Goal: Task Accomplishment & Management: Use online tool/utility

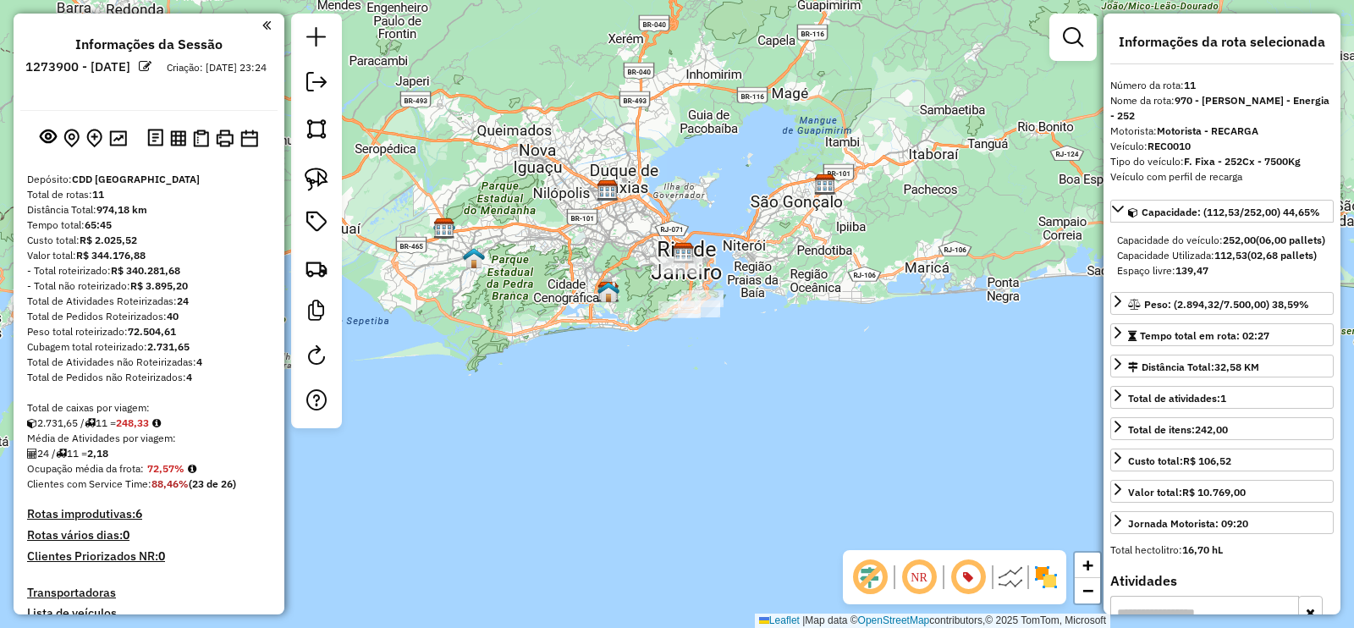
select select "**********"
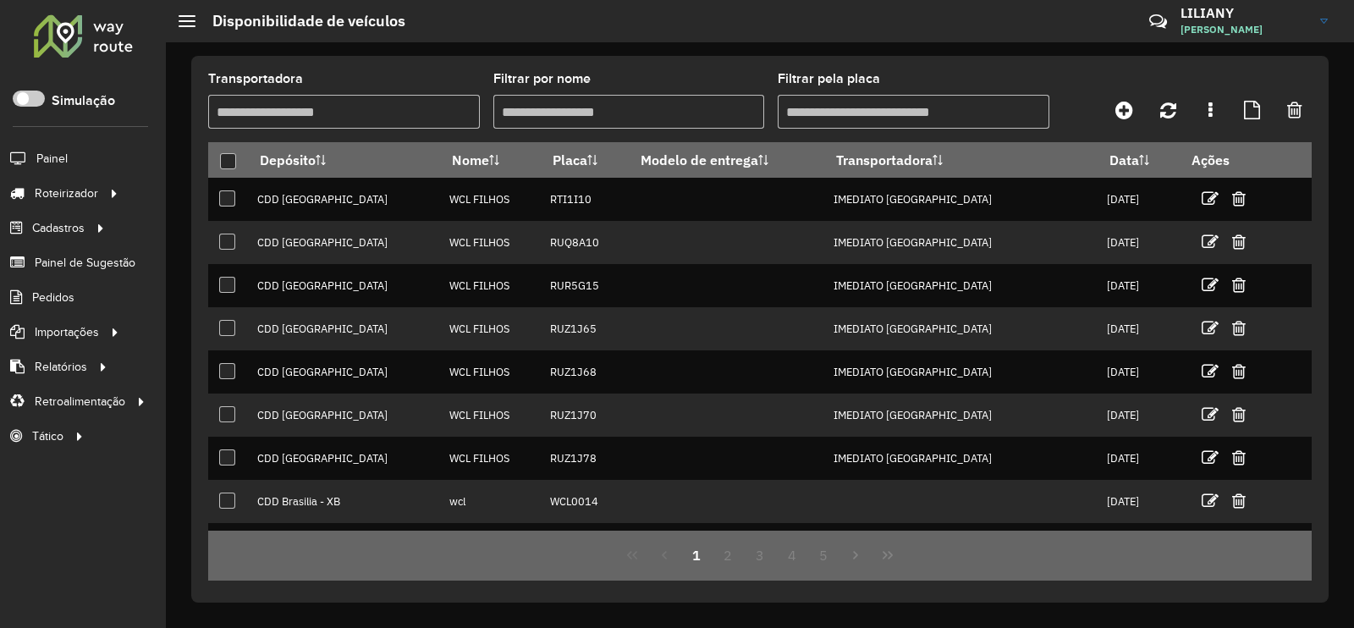
click at [0, 0] on span "Entregas" at bounding box center [0, 0] width 0 height 0
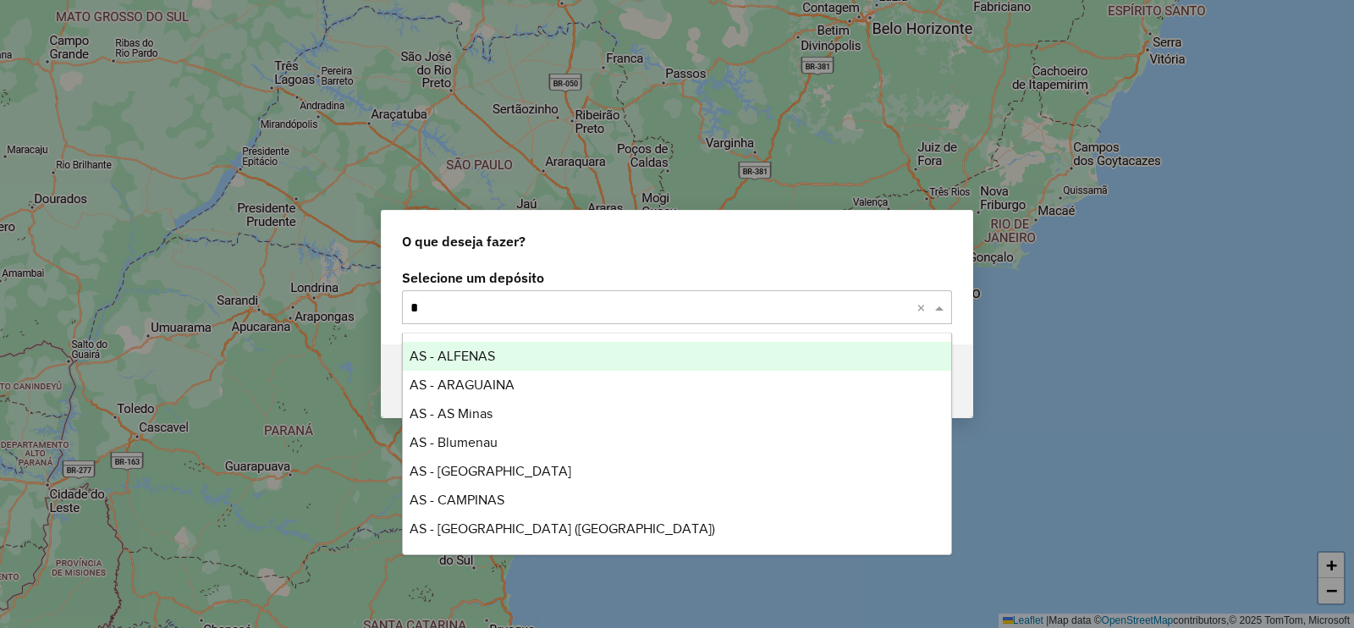
type input "**"
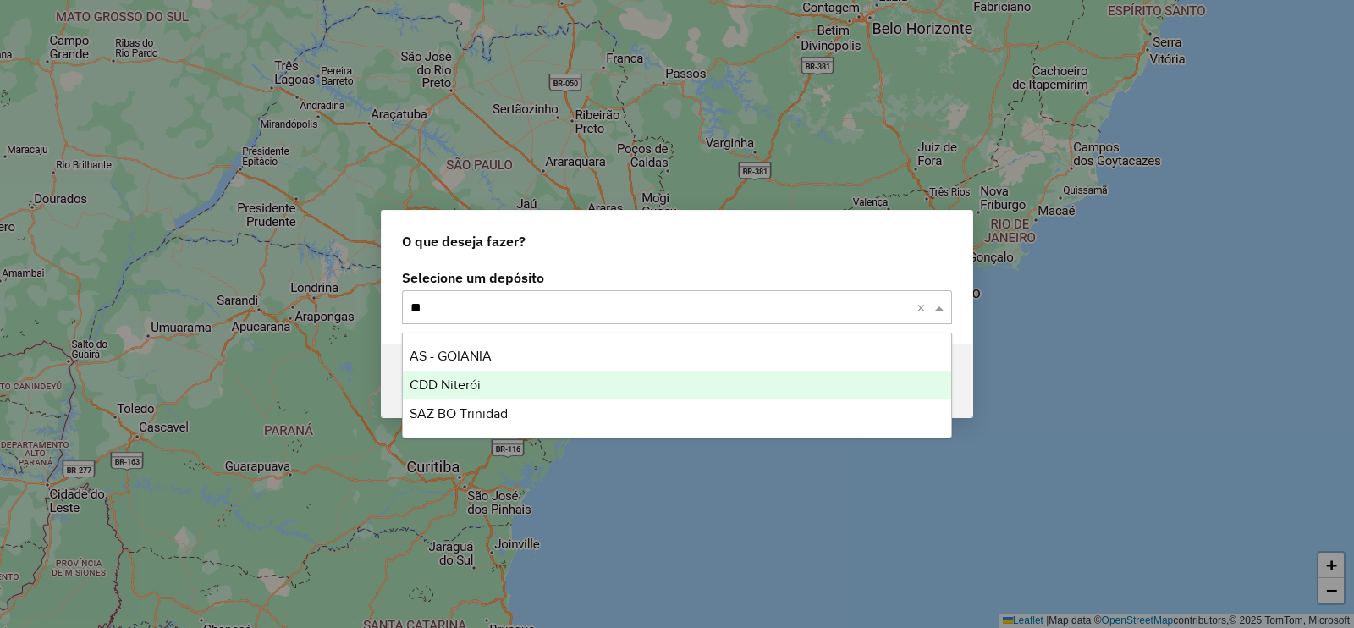
click at [429, 387] on span "CDD Niterói" at bounding box center [445, 384] width 71 height 14
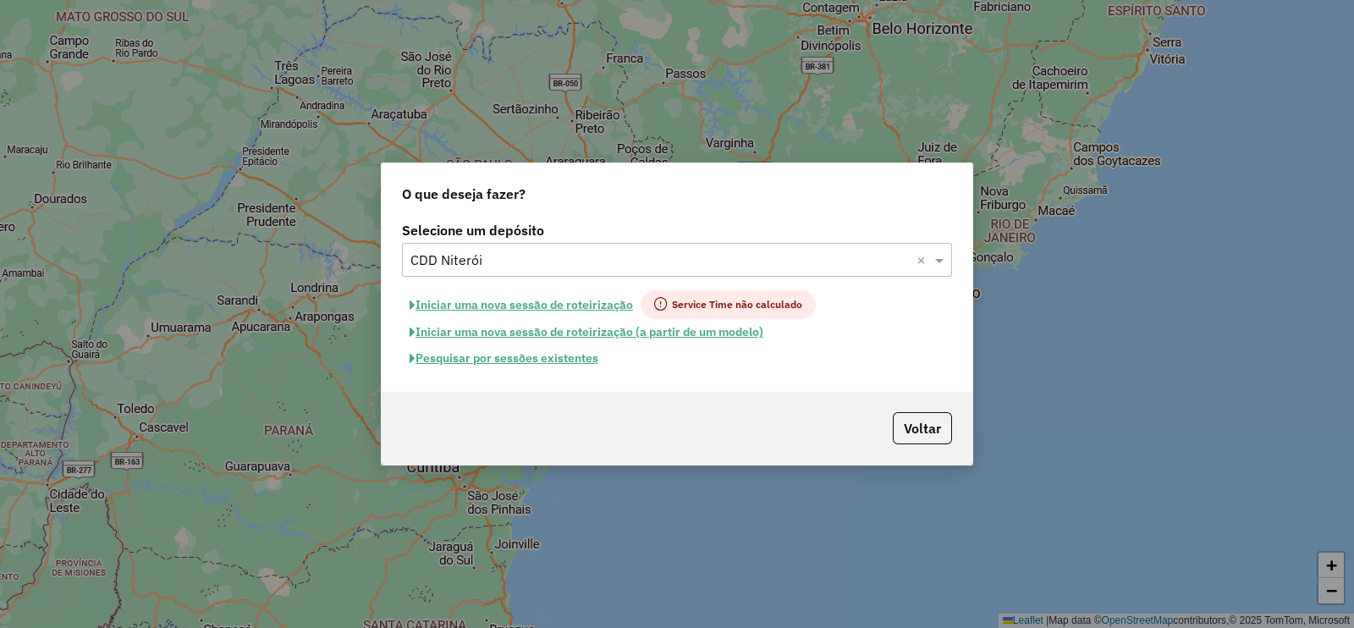
click at [537, 360] on button "Pesquisar por sessões existentes" at bounding box center [504, 358] width 204 height 26
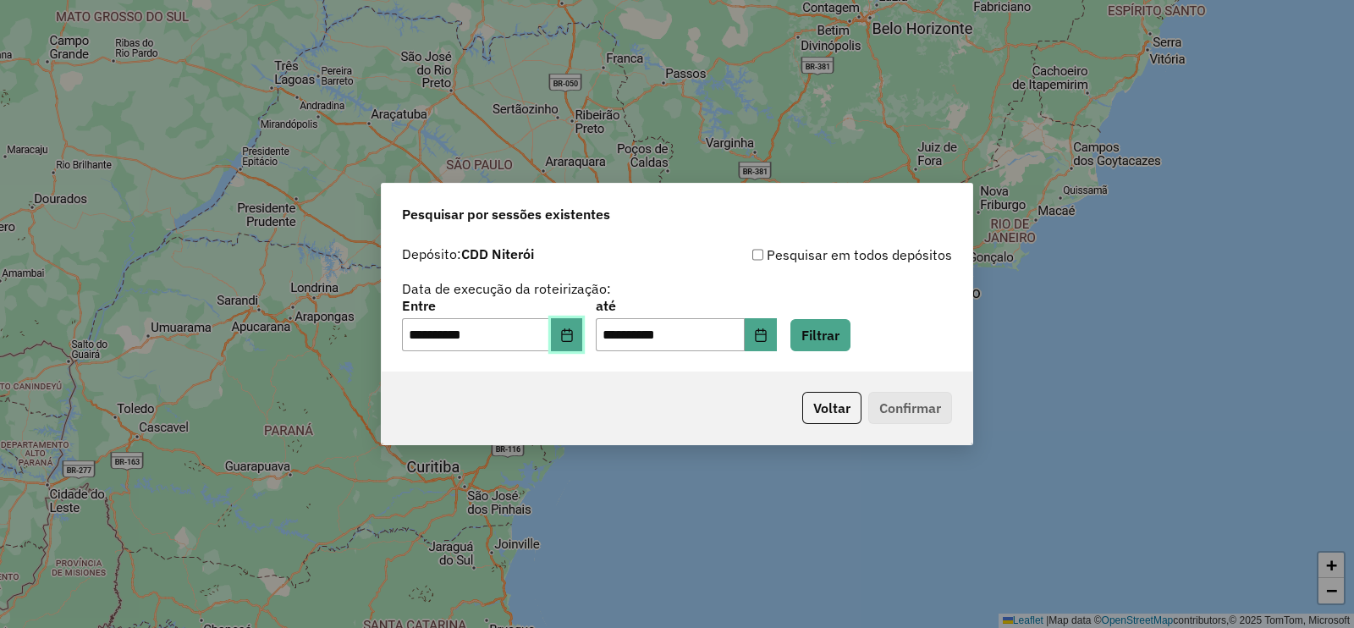
click at [574, 338] on icon "Choose Date" at bounding box center [567, 335] width 14 height 14
click at [850, 332] on button "Filtrar" at bounding box center [820, 335] width 60 height 32
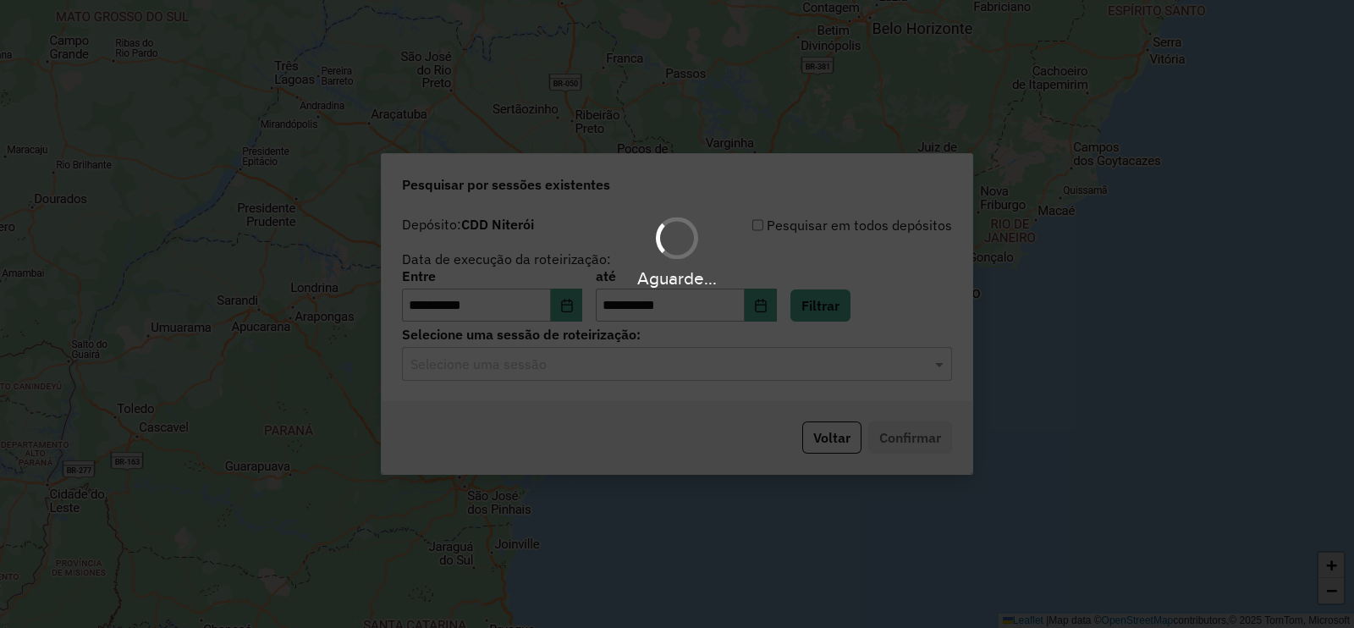
click at [588, 370] on hb-app "**********" at bounding box center [677, 314] width 1354 height 628
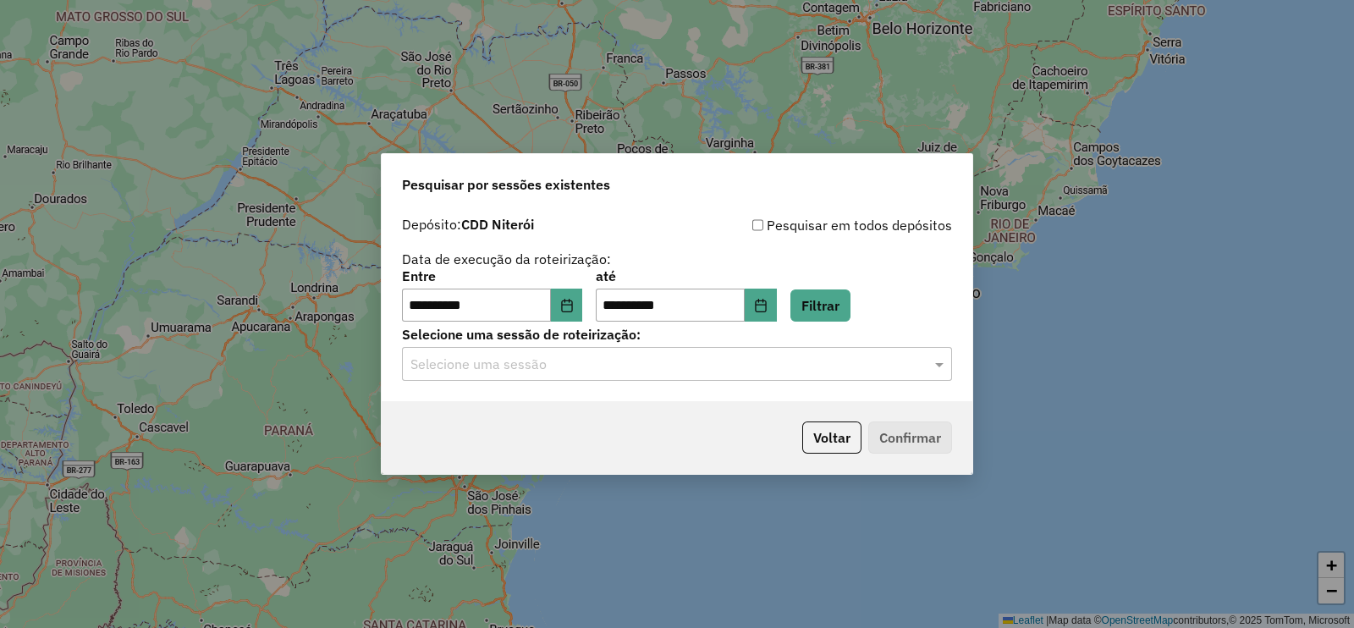
click at [569, 367] on input "text" at bounding box center [659, 365] width 499 height 20
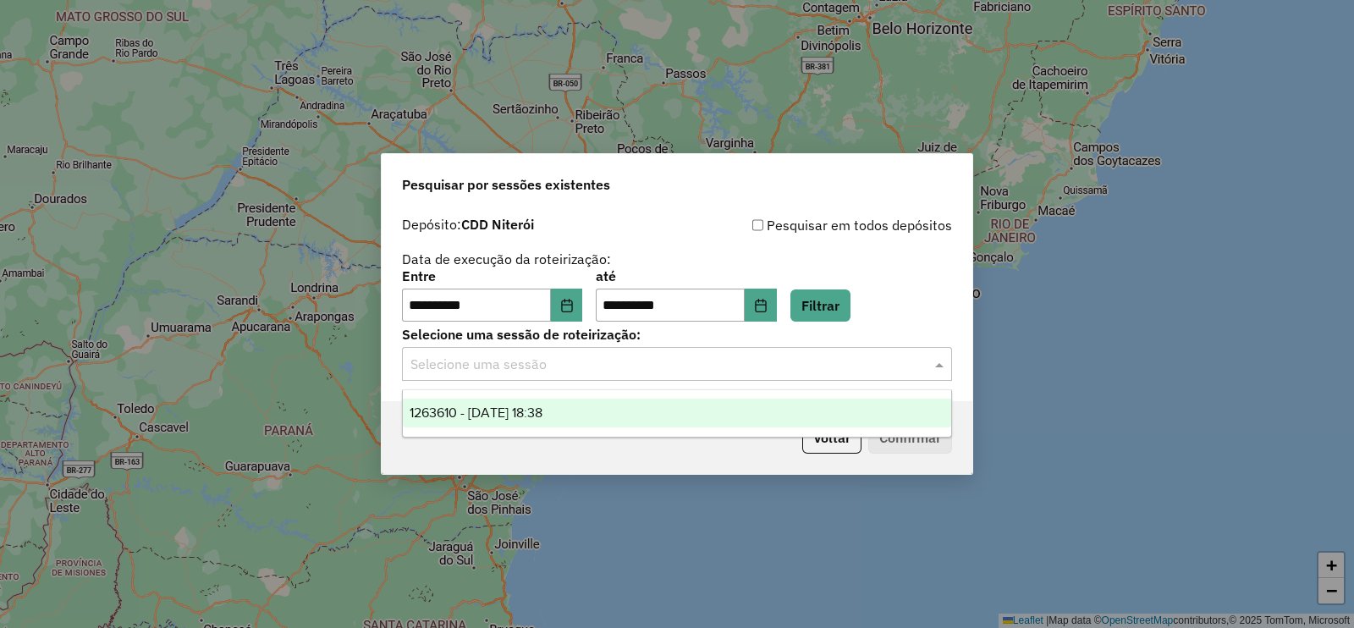
click at [549, 404] on div "1263610 - 11/09/2025 18:38" at bounding box center [677, 413] width 548 height 29
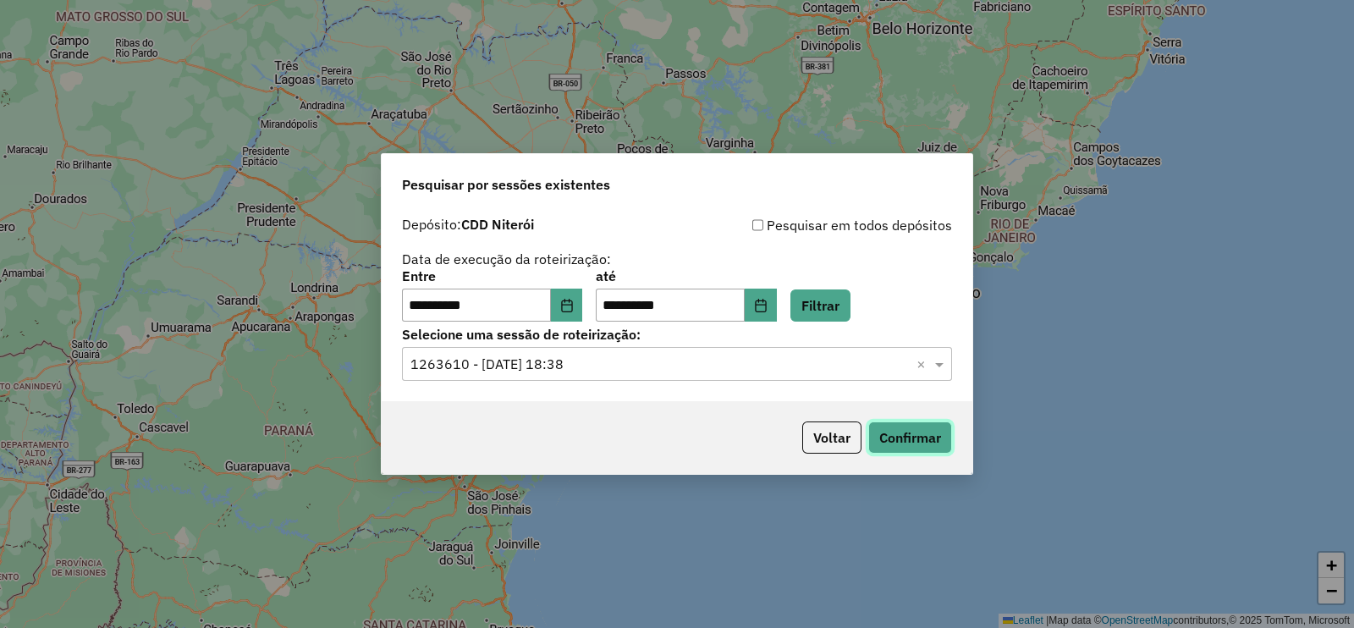
click at [887, 433] on button "Confirmar" at bounding box center [910, 437] width 84 height 32
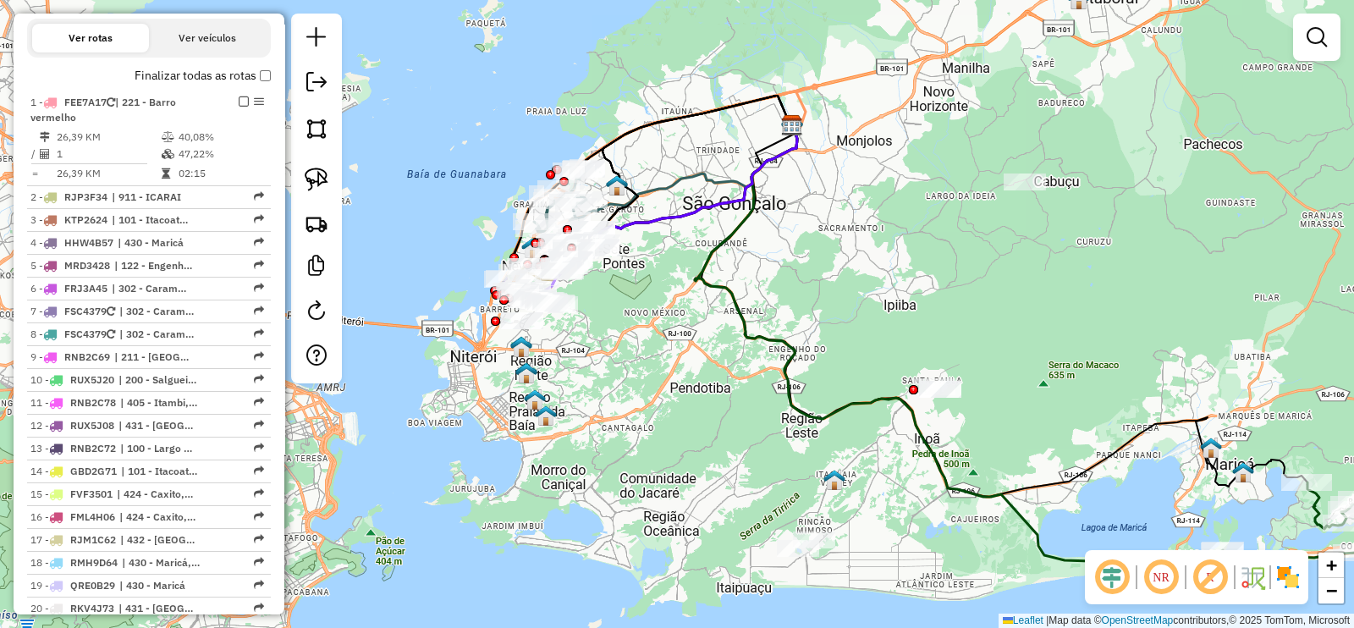
scroll to position [317, 0]
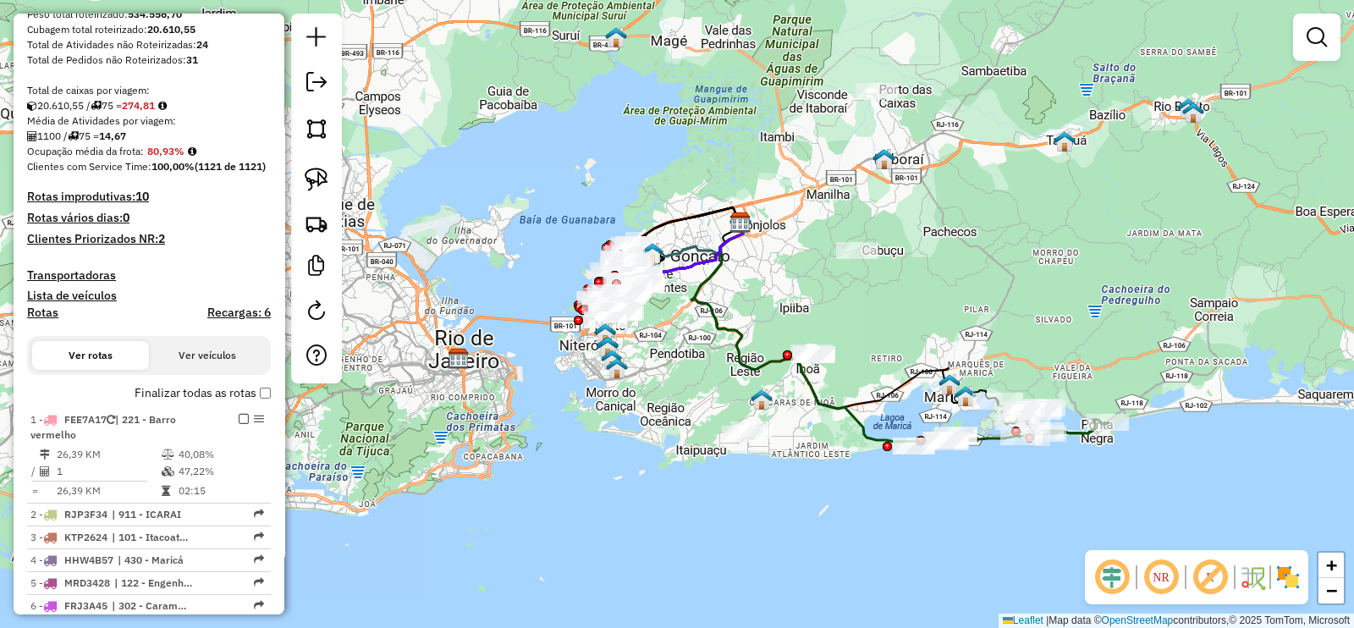
drag, startPoint x: 751, startPoint y: 317, endPoint x: 728, endPoint y: 318, distance: 23.7
click at [728, 318] on g at bounding box center [541, 221] width 1131 height 441
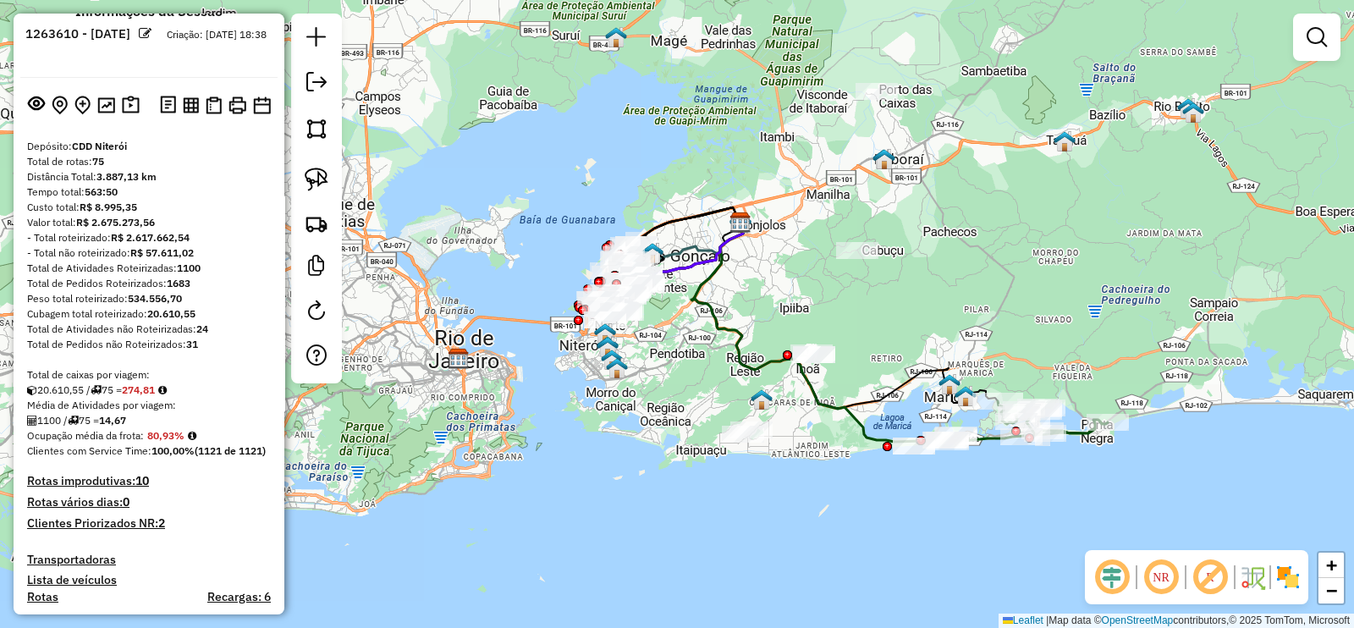
scroll to position [0, 0]
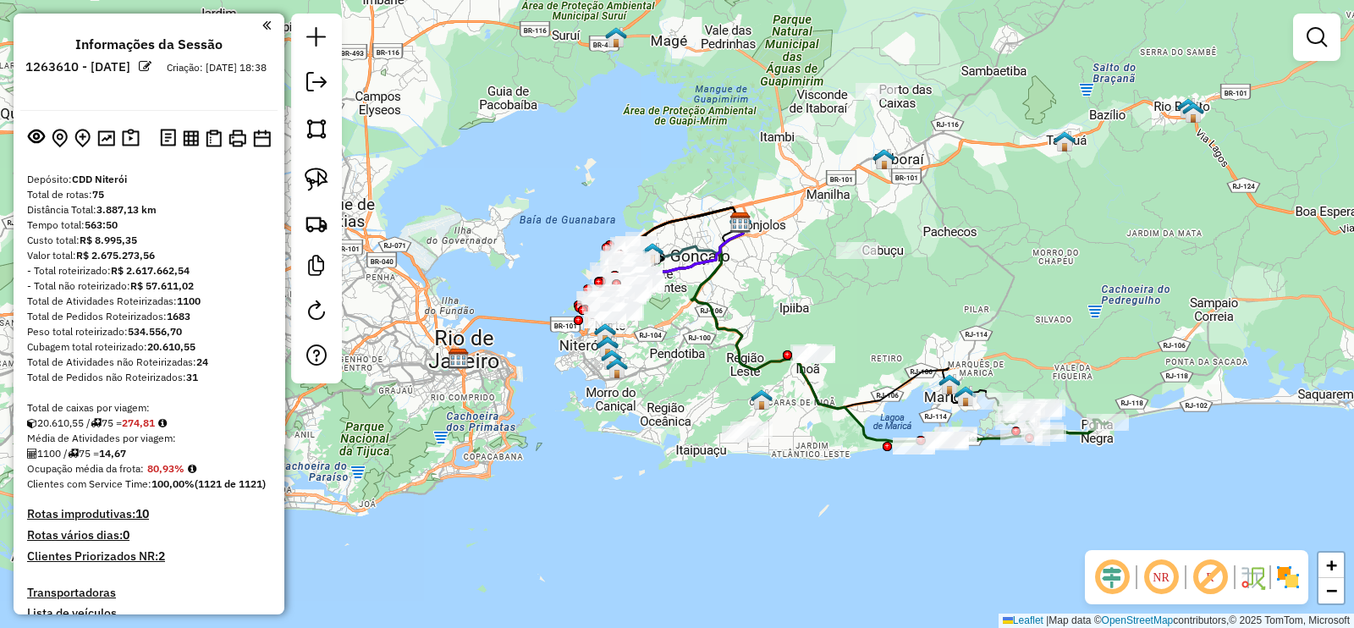
click at [1205, 580] on em at bounding box center [1210, 577] width 41 height 41
click at [1113, 574] on em at bounding box center [1112, 577] width 41 height 41
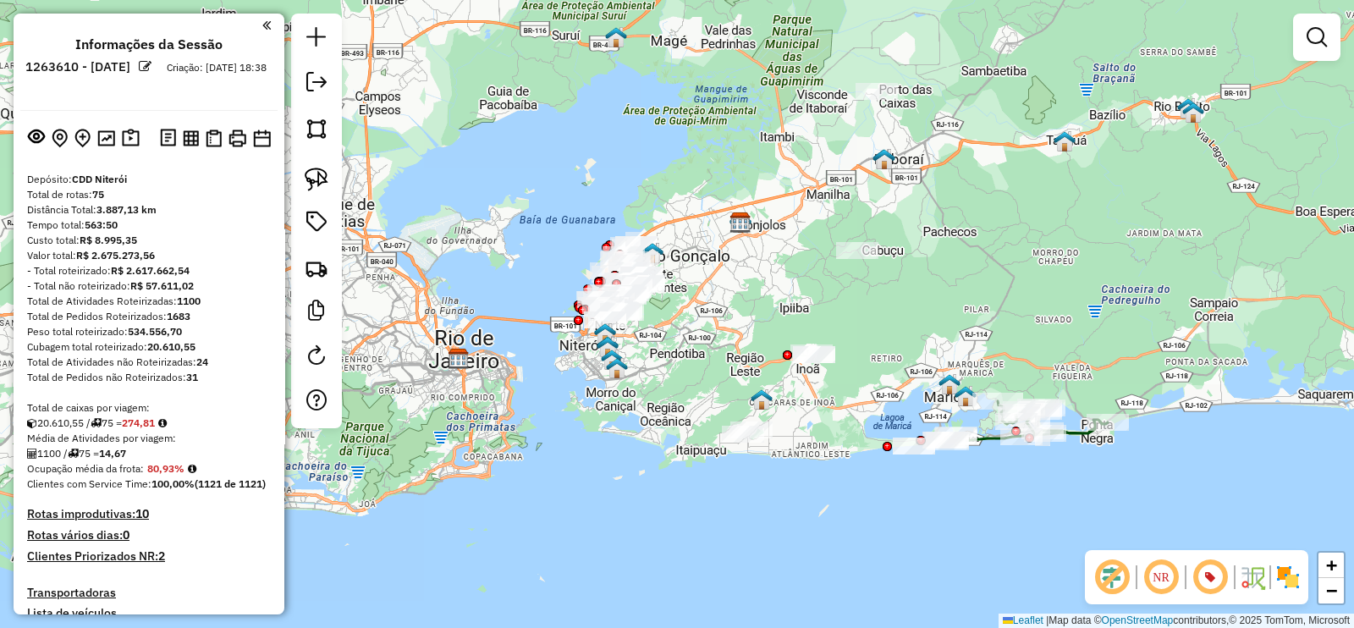
click at [1252, 579] on img at bounding box center [1252, 577] width 27 height 27
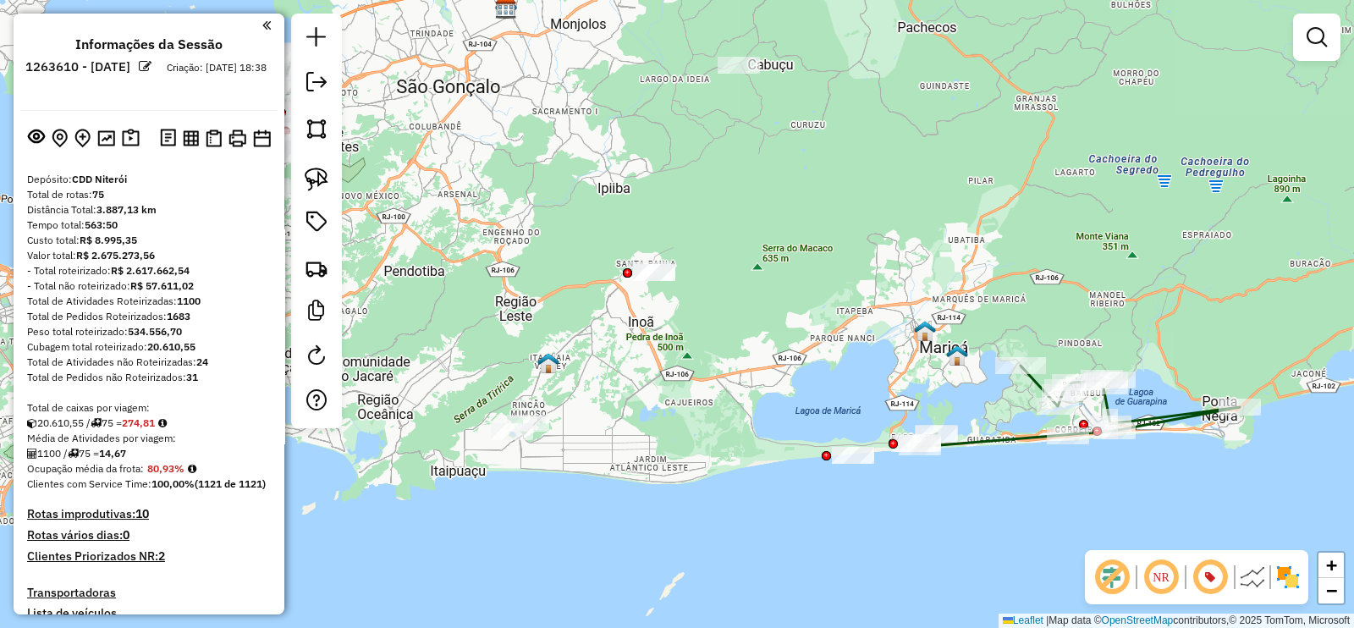
click at [998, 442] on icon at bounding box center [1075, 406] width 327 height 81
select select "**********"
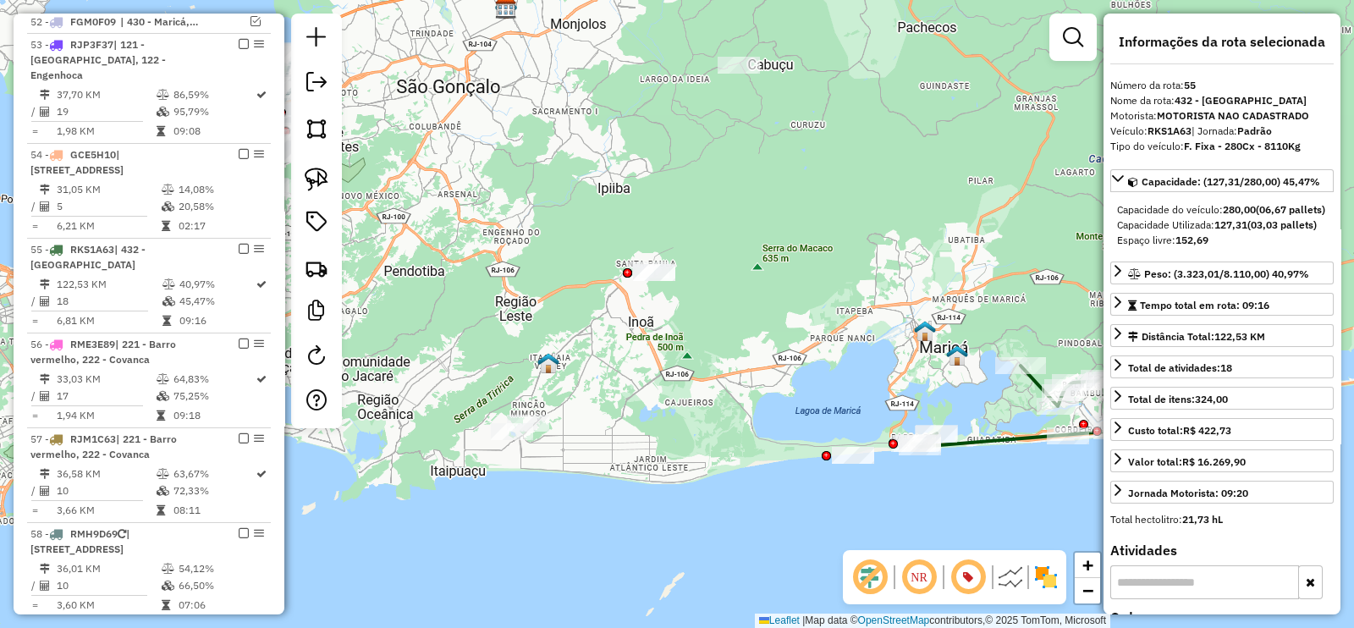
scroll to position [2169, 0]
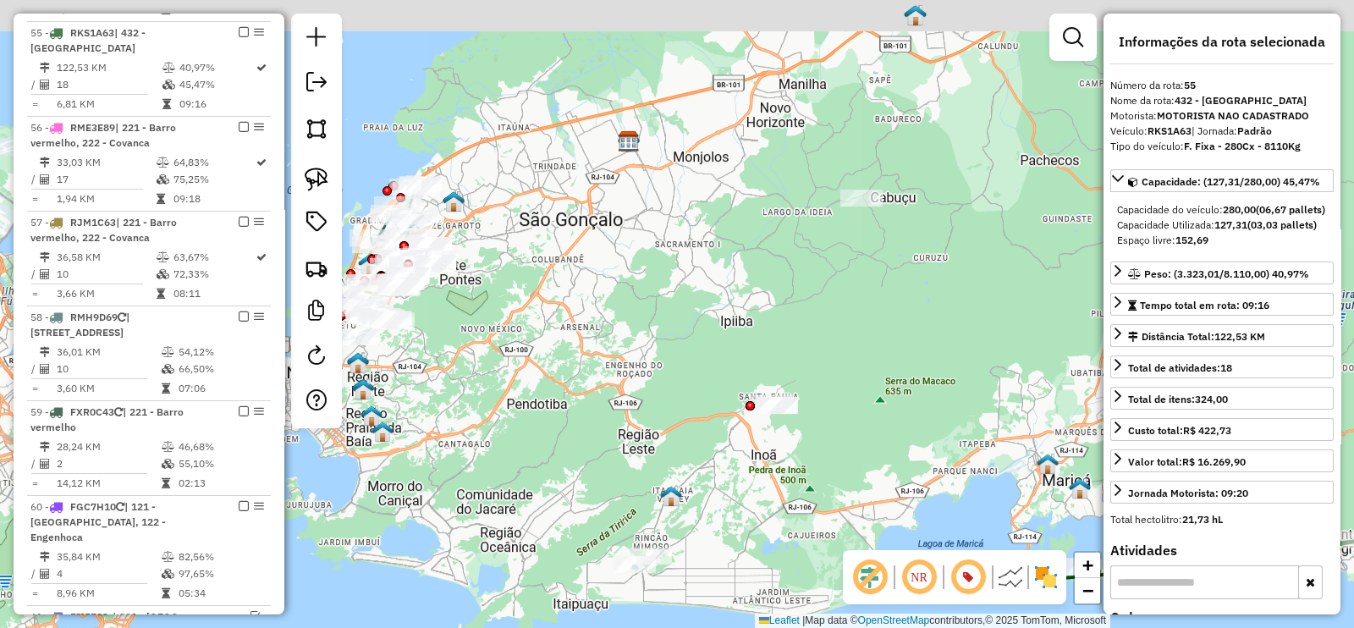
drag, startPoint x: 745, startPoint y: 356, endPoint x: 890, endPoint y: 506, distance: 208.8
click at [890, 506] on div "Janela de atendimento Grade de atendimento Capacidade Transportadoras Veículos …" at bounding box center [677, 314] width 1354 height 628
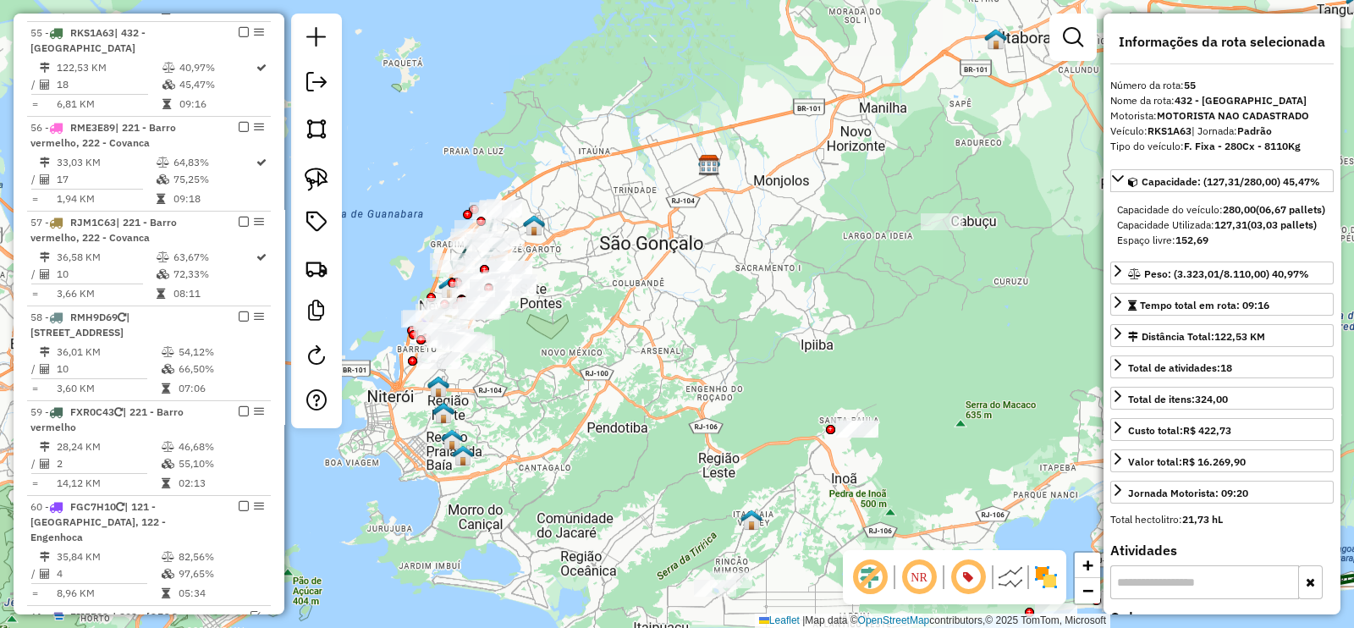
drag, startPoint x: 511, startPoint y: 366, endPoint x: 584, endPoint y: 352, distance: 74.0
click at [635, 387] on div "Janela de atendimento Grade de atendimento Capacidade Transportadoras Veículos …" at bounding box center [677, 314] width 1354 height 628
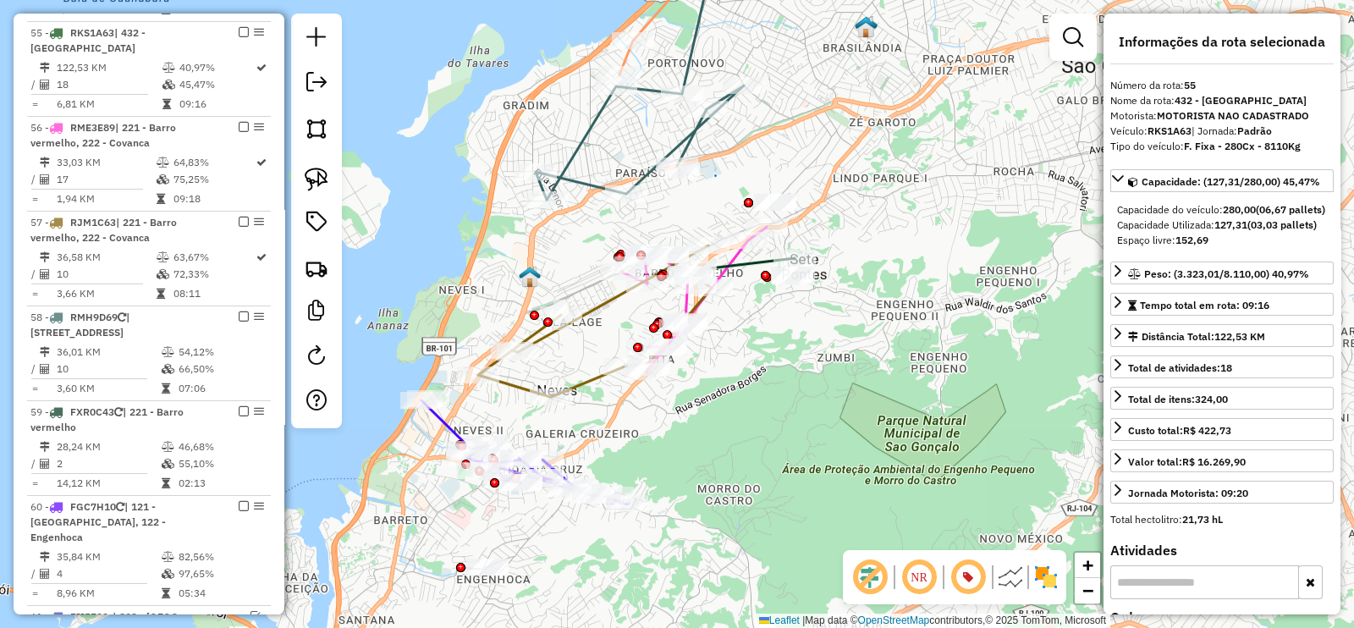
click at [580, 180] on icon at bounding box center [640, 82] width 208 height 236
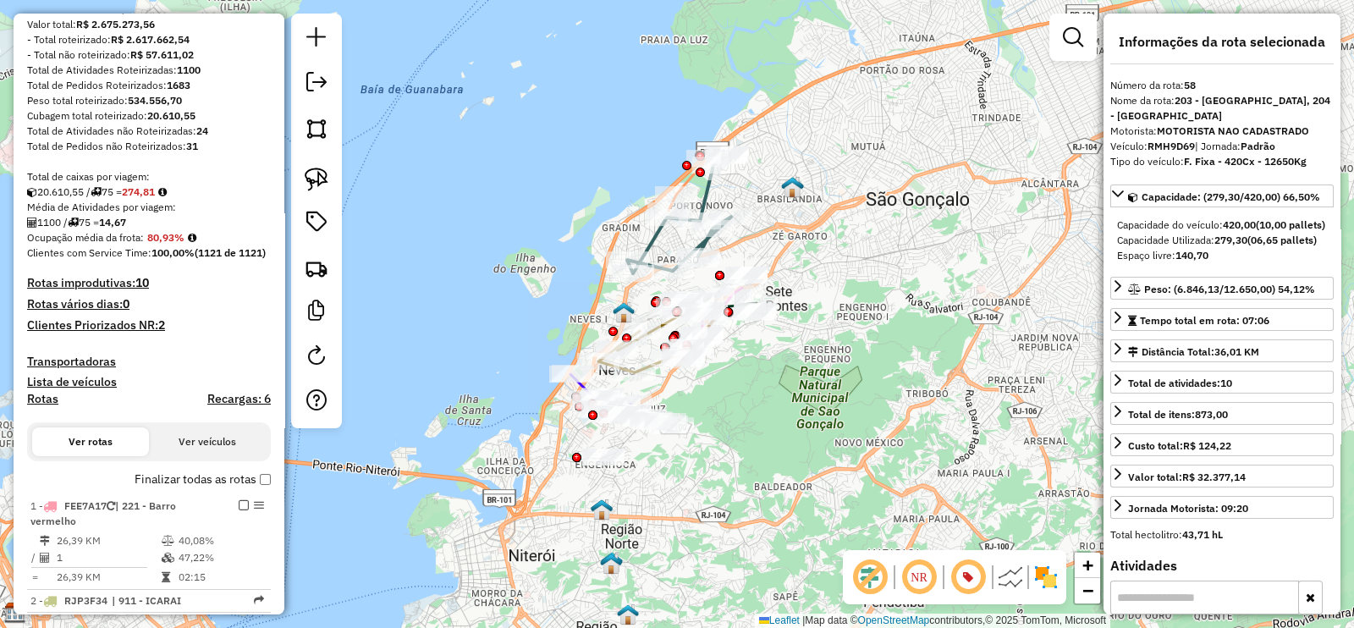
scroll to position [125, 0]
